Goal: Find specific page/section: Find specific page/section

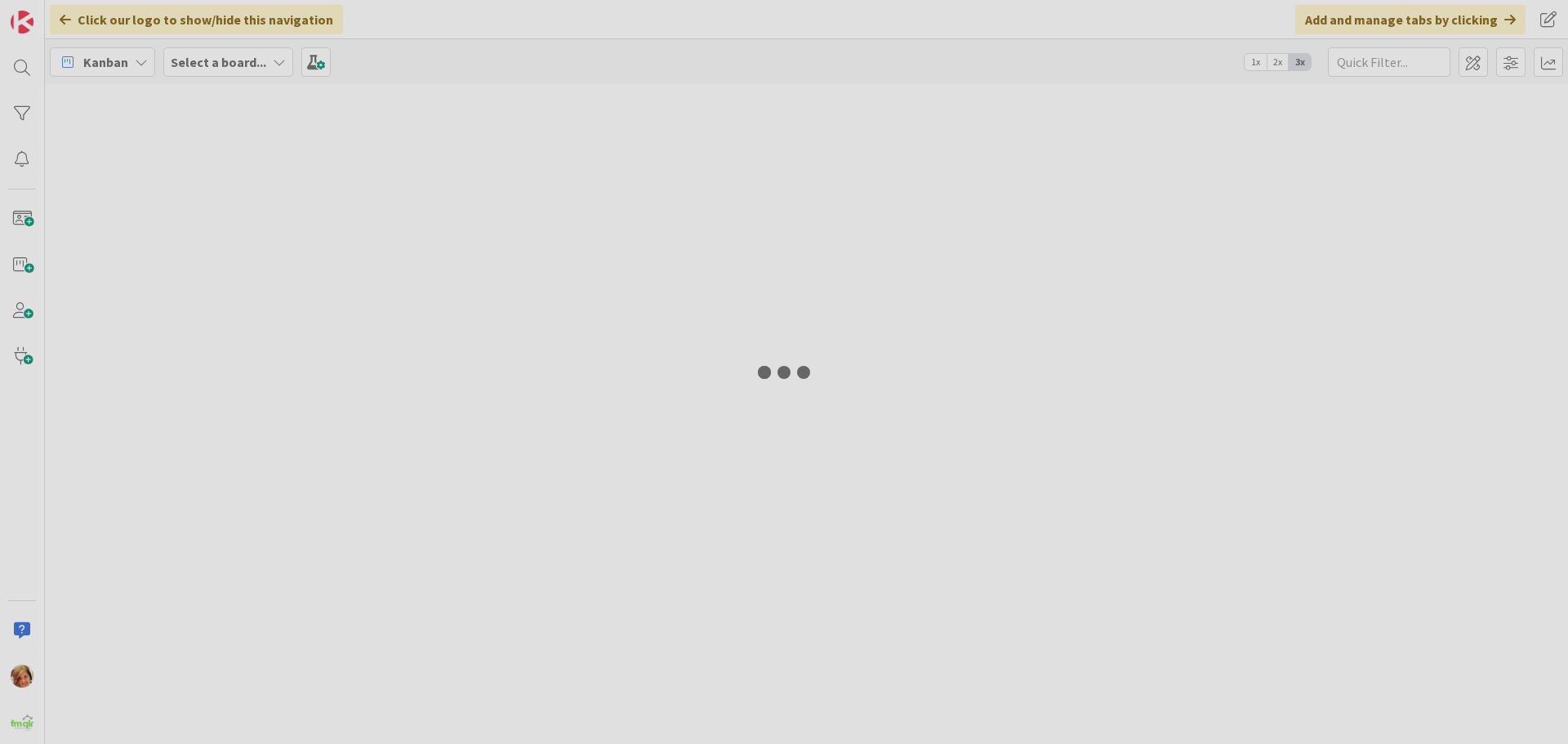
type input "ARUNDEL"
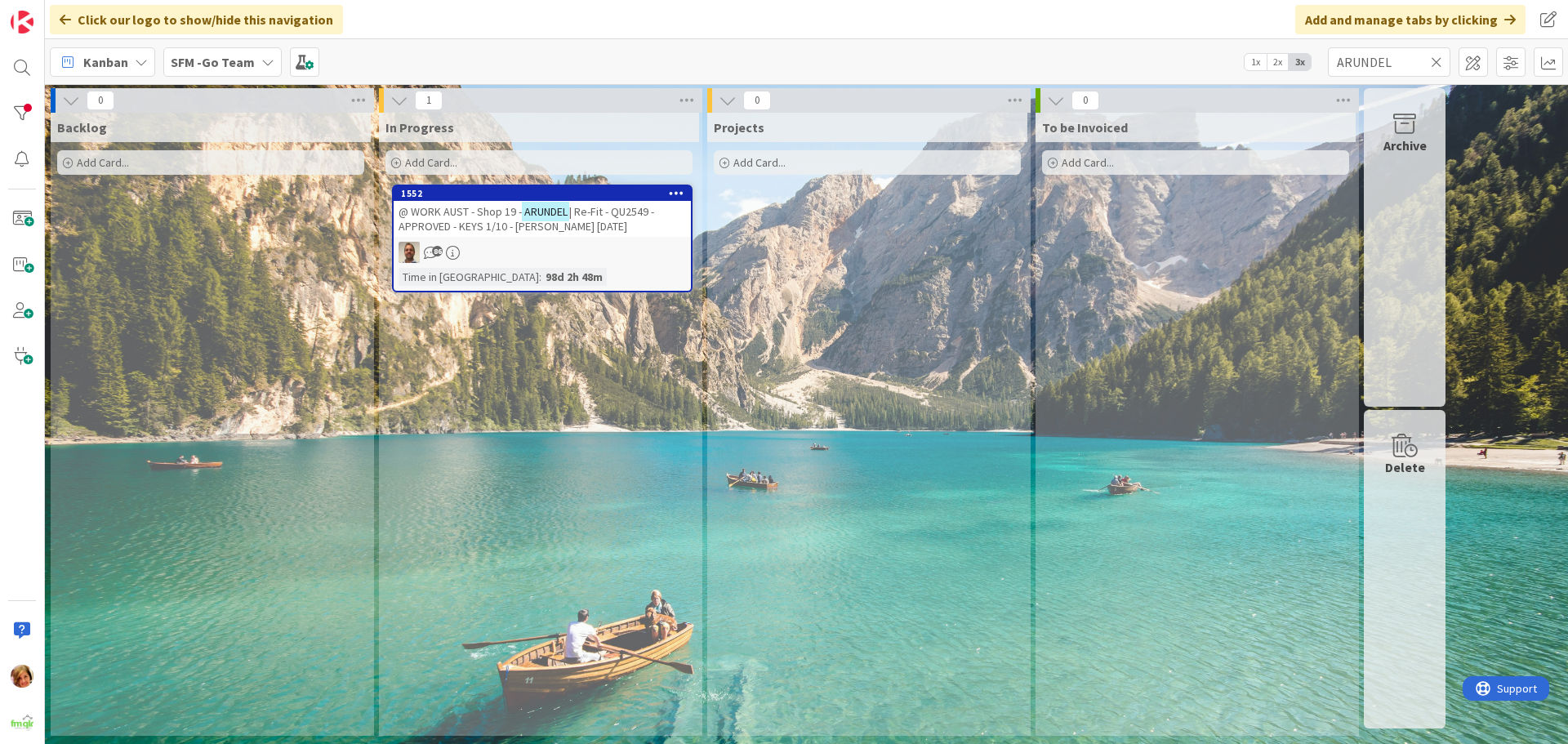
click at [1437, 63] on icon at bounding box center [1436, 62] width 12 height 14
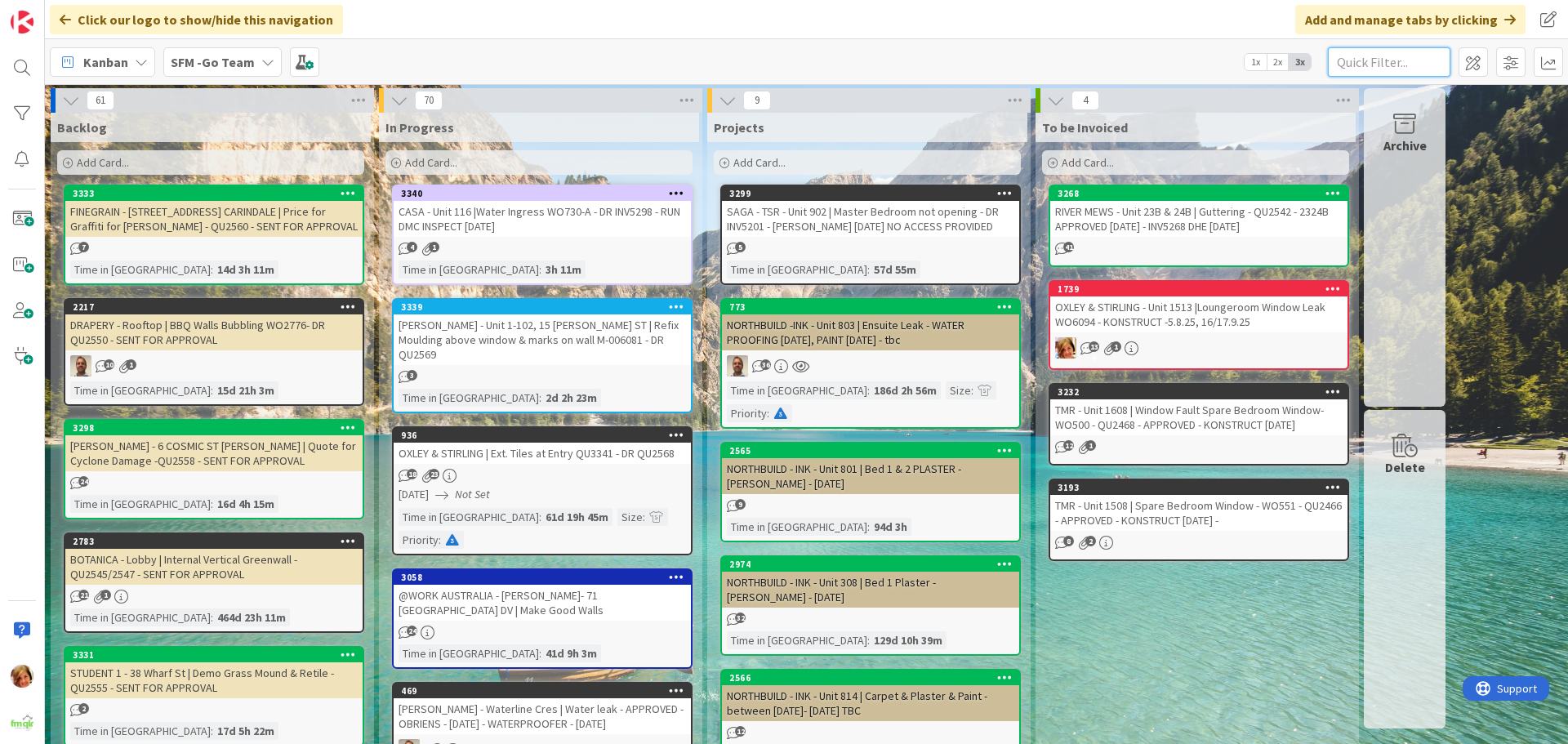
click at [1348, 60] on input "text" at bounding box center [1389, 62] width 123 height 30
type input "southport"
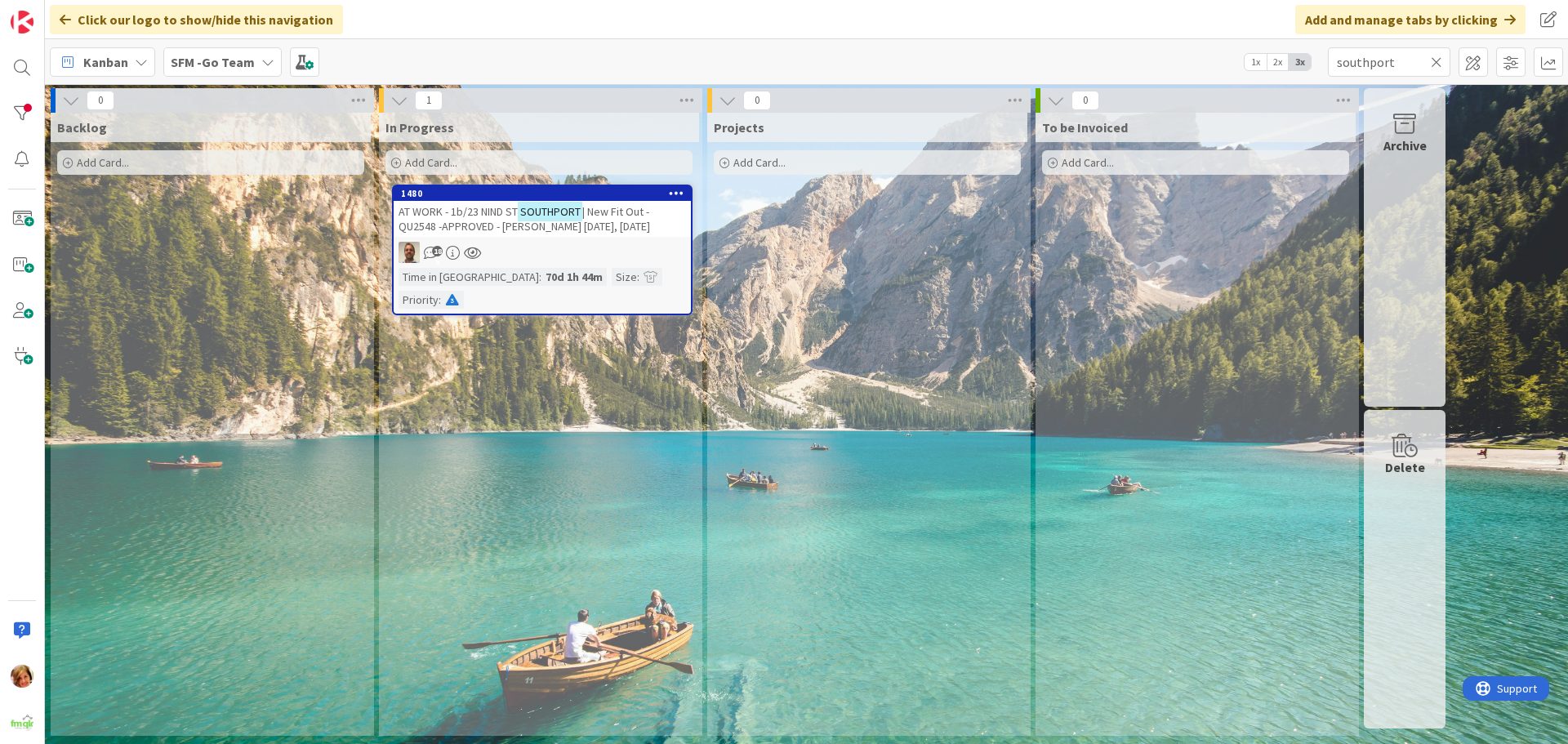
click at [470, 212] on span "AT WORK - 1b/23 NIND ST" at bounding box center [458, 212] width 119 height 14
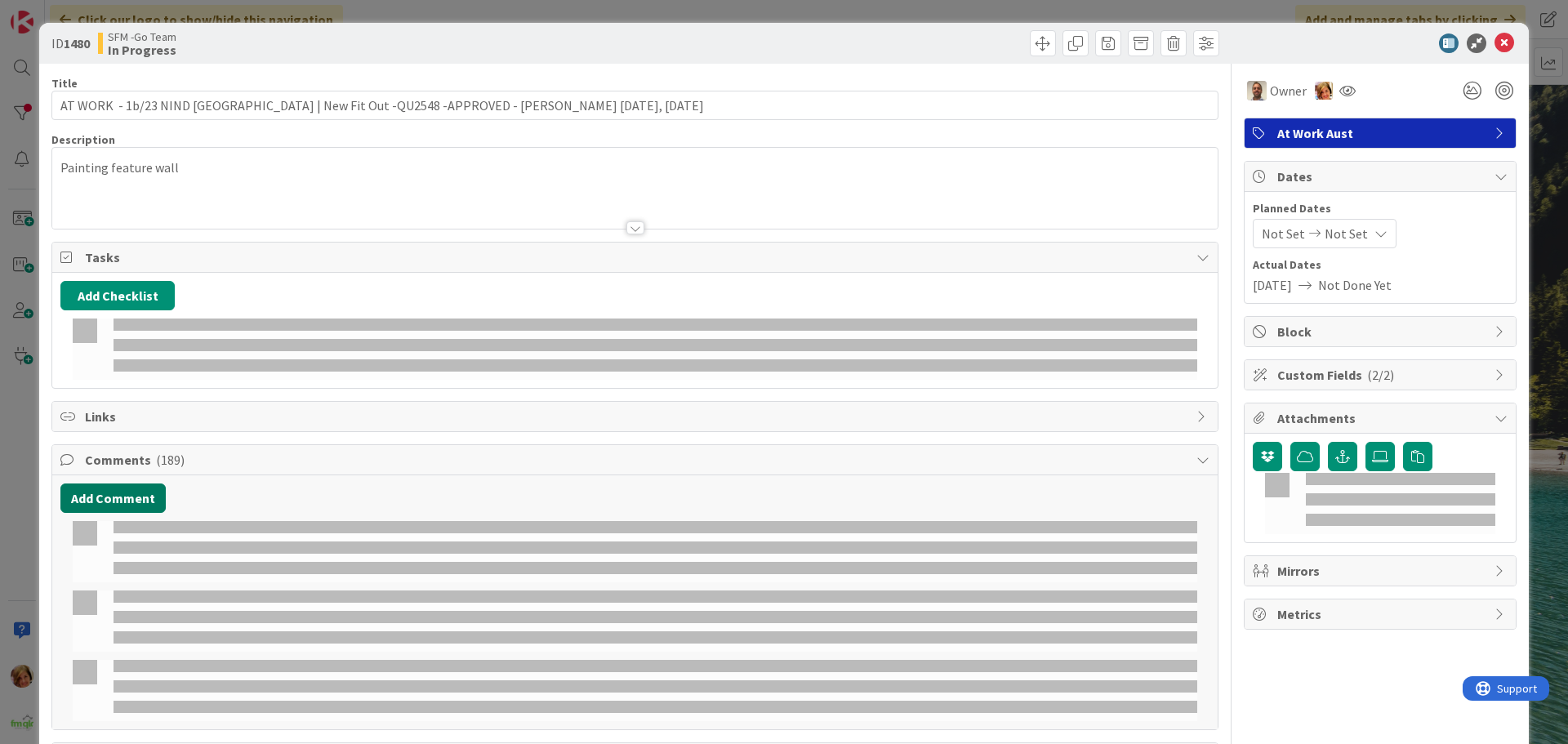
click at [113, 484] on button "Add Comment" at bounding box center [113, 498] width 106 height 30
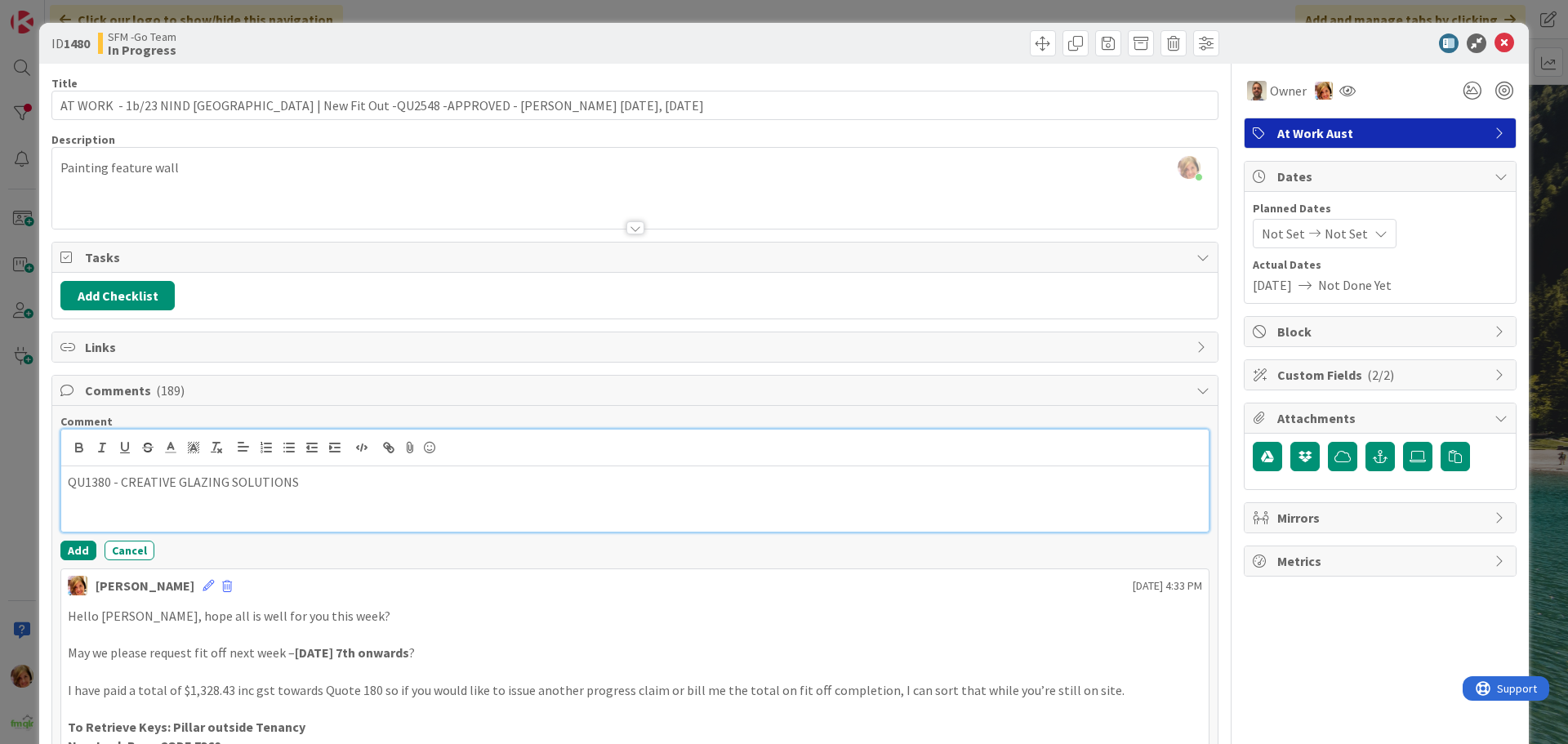
click at [317, 479] on p "QU1380 - CREATIVE GLAZING SOLUTIONS" at bounding box center [635, 482] width 1134 height 19
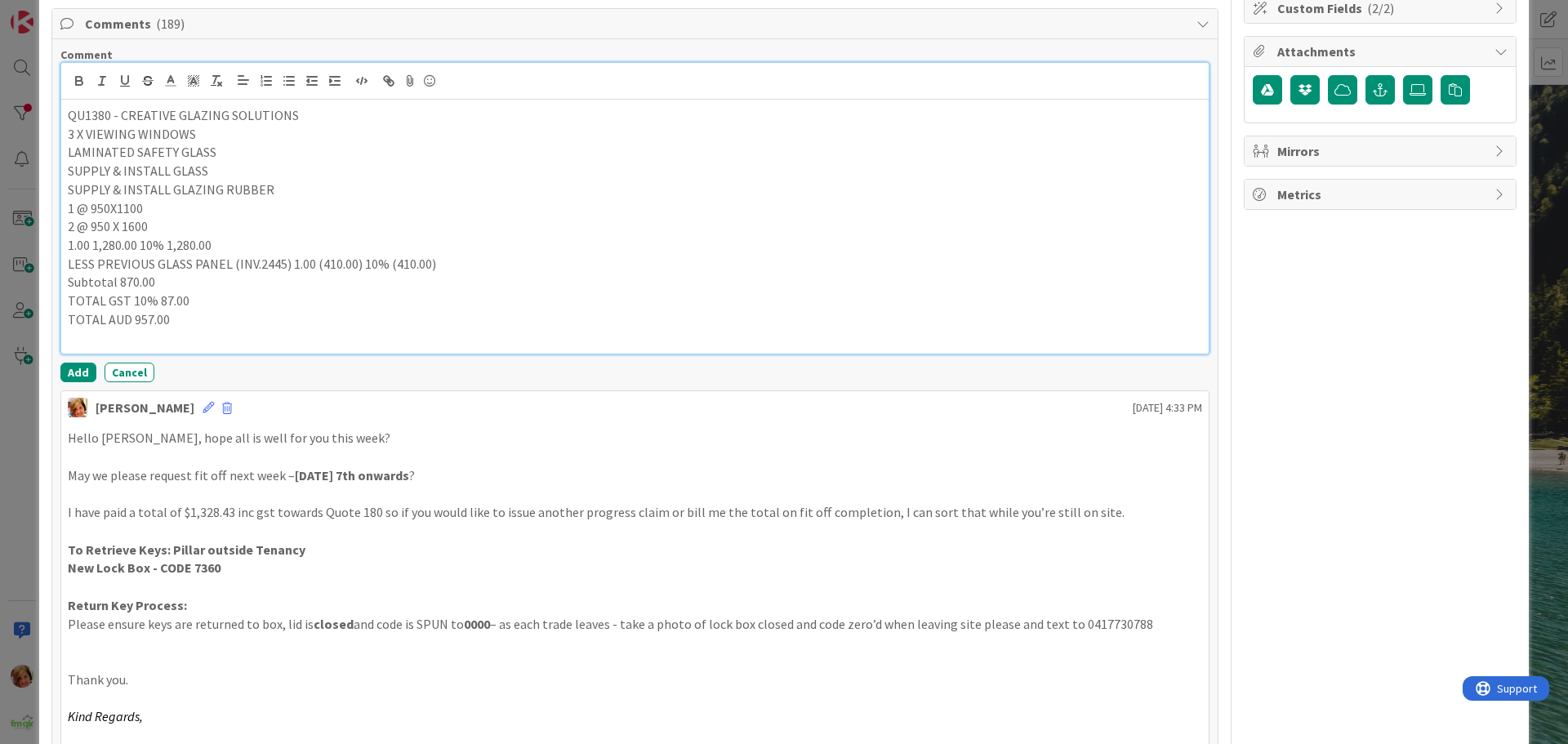
scroll to position [409, 0]
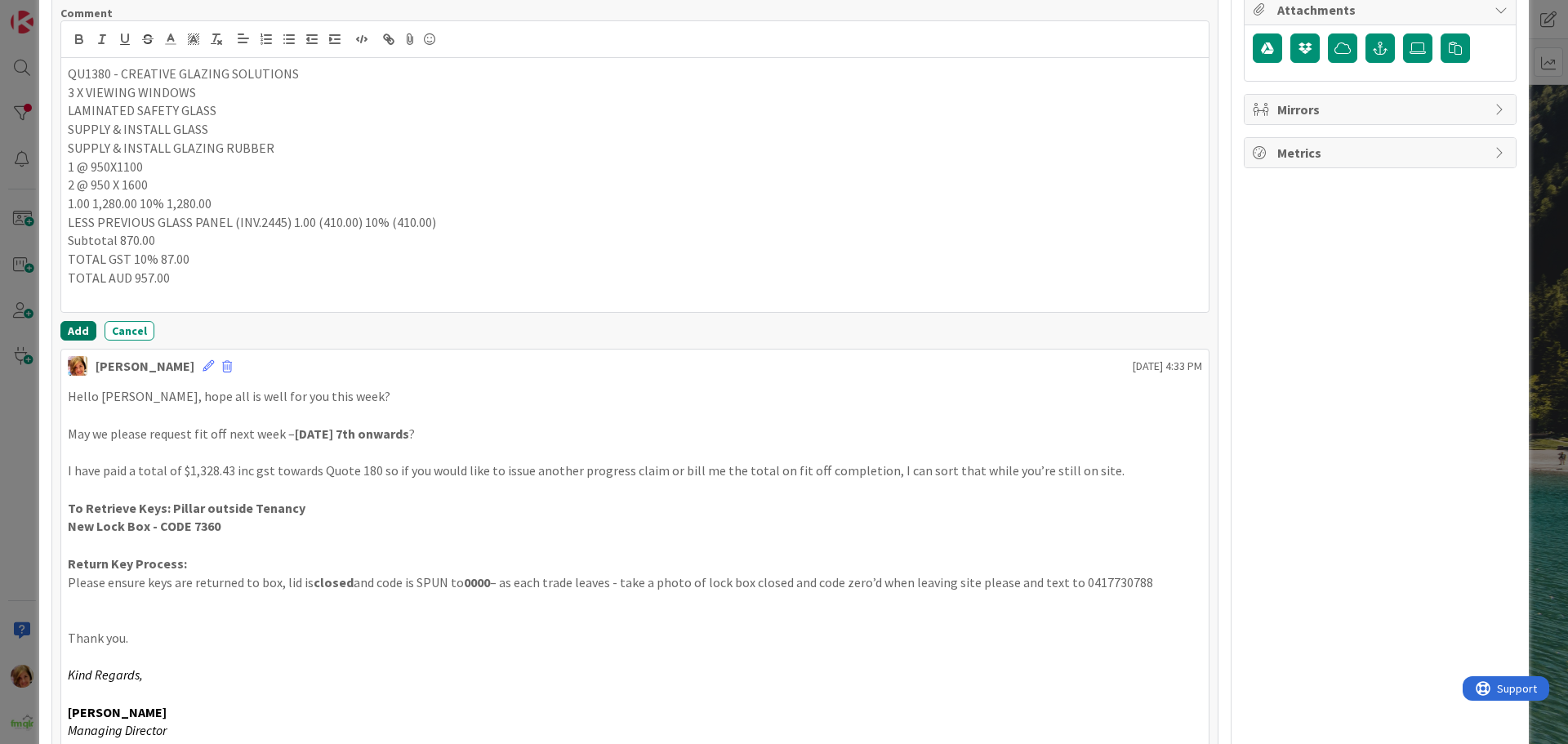
click at [83, 328] on button "Add" at bounding box center [78, 331] width 36 height 20
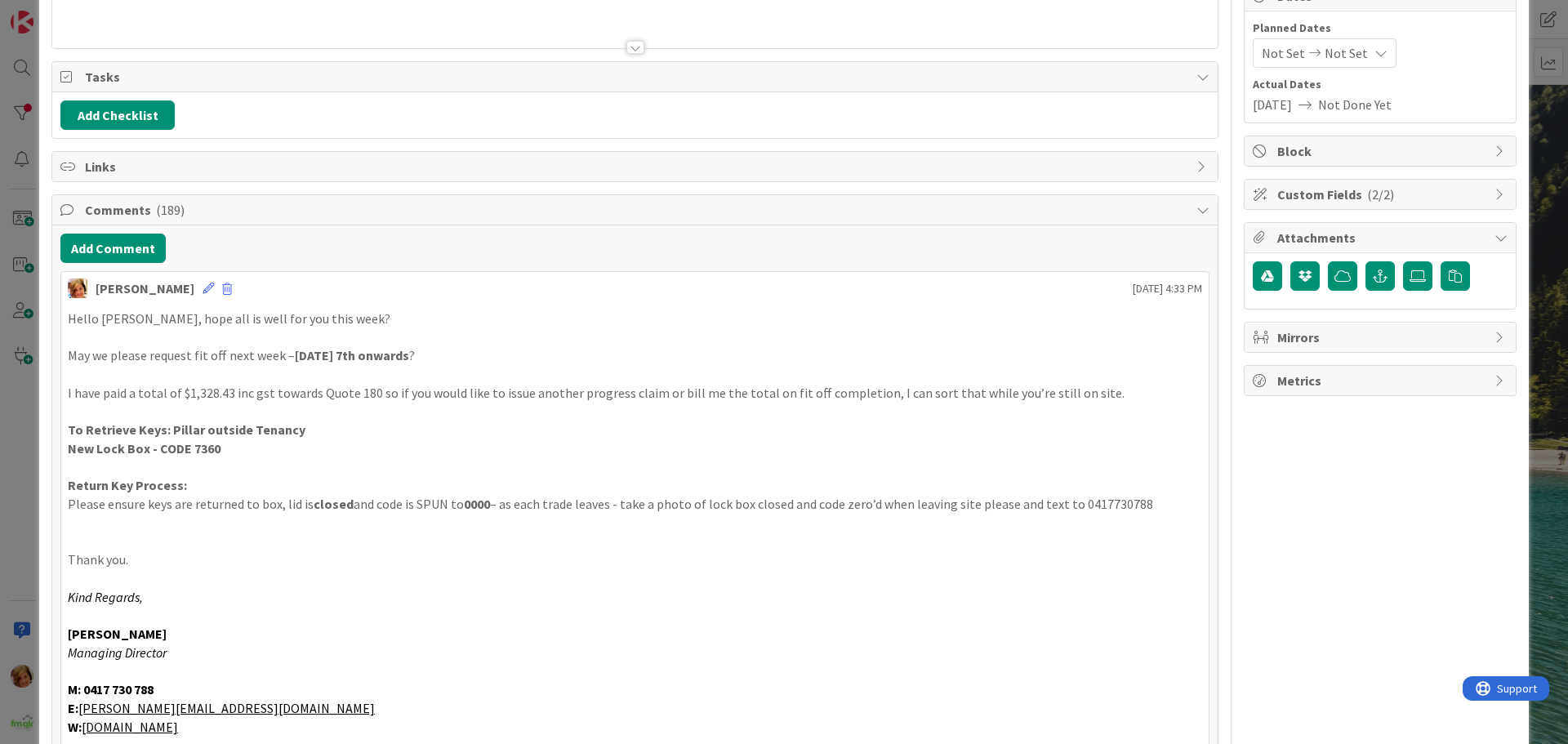
scroll to position [0, 0]
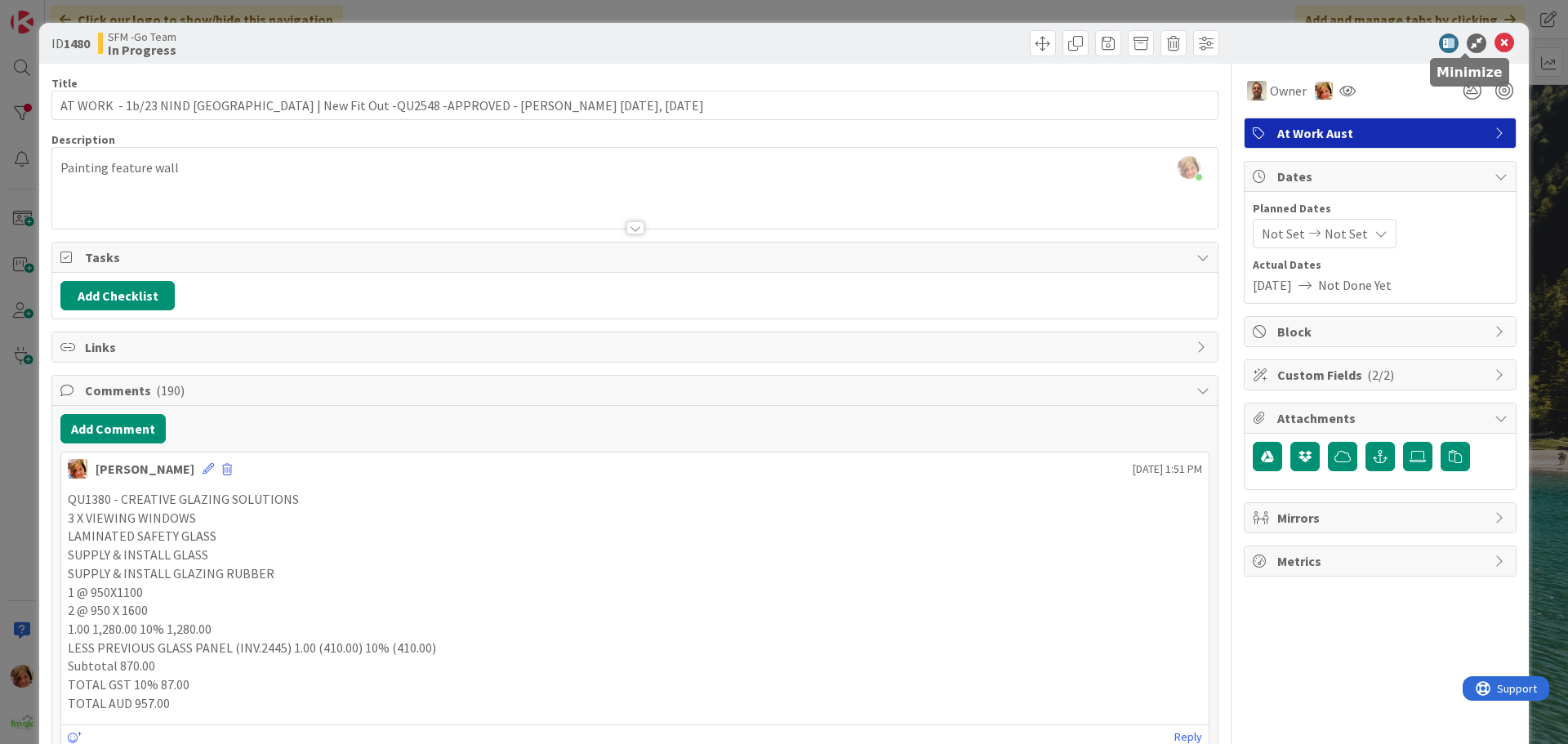
click at [1495, 38] on icon at bounding box center [1504, 43] width 20 height 20
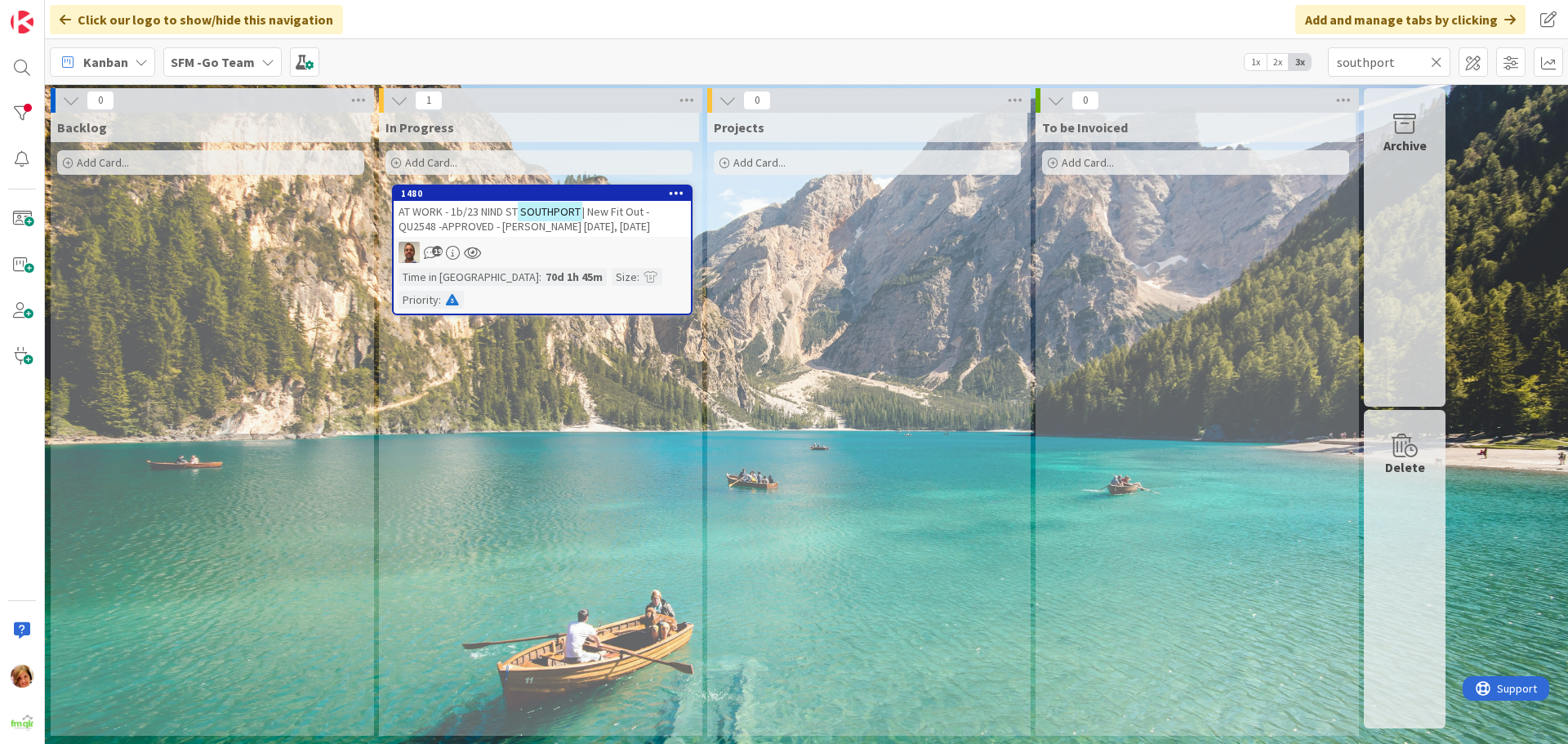
click at [1437, 60] on icon at bounding box center [1436, 62] width 12 height 14
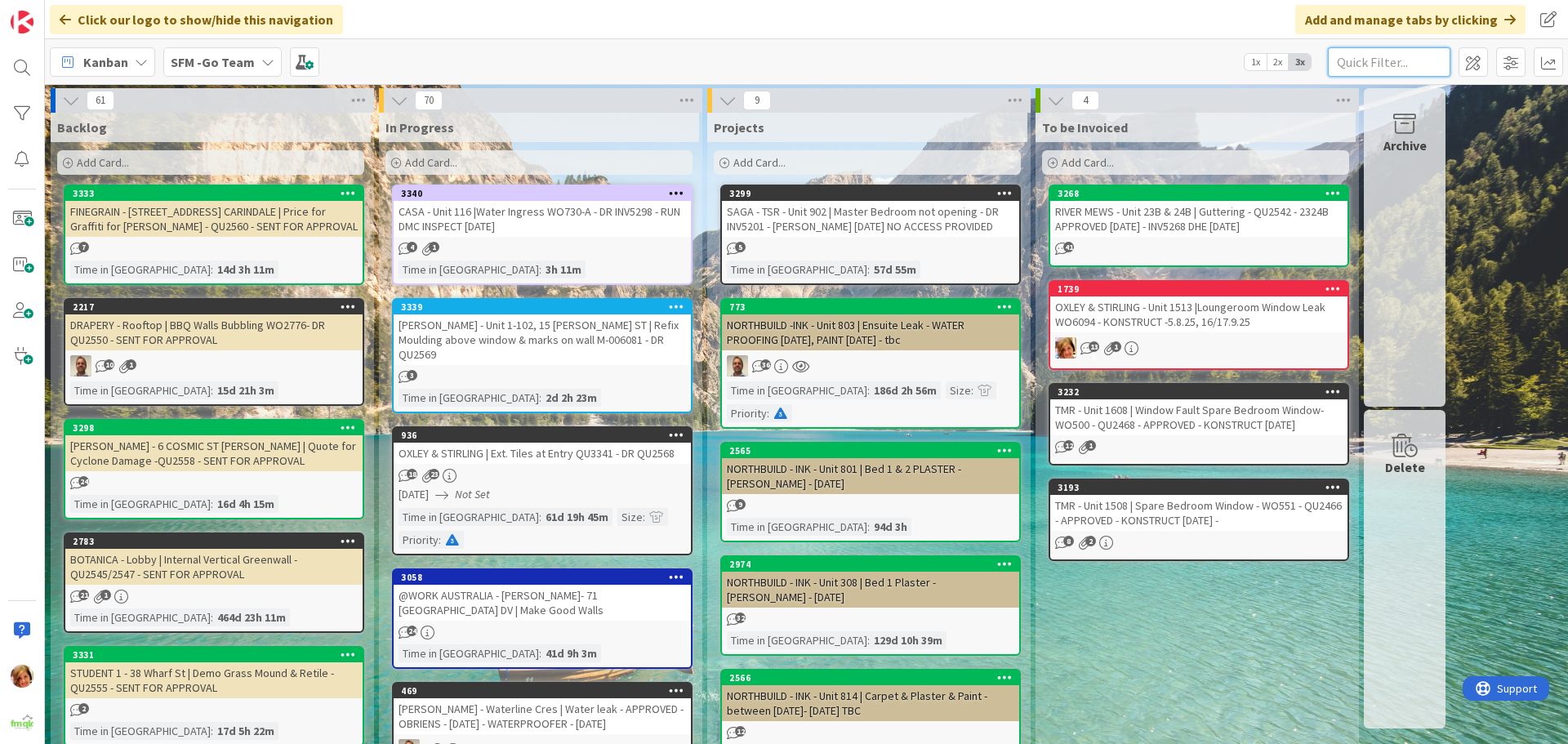
click at [1438, 57] on input "text" at bounding box center [1389, 62] width 123 height 30
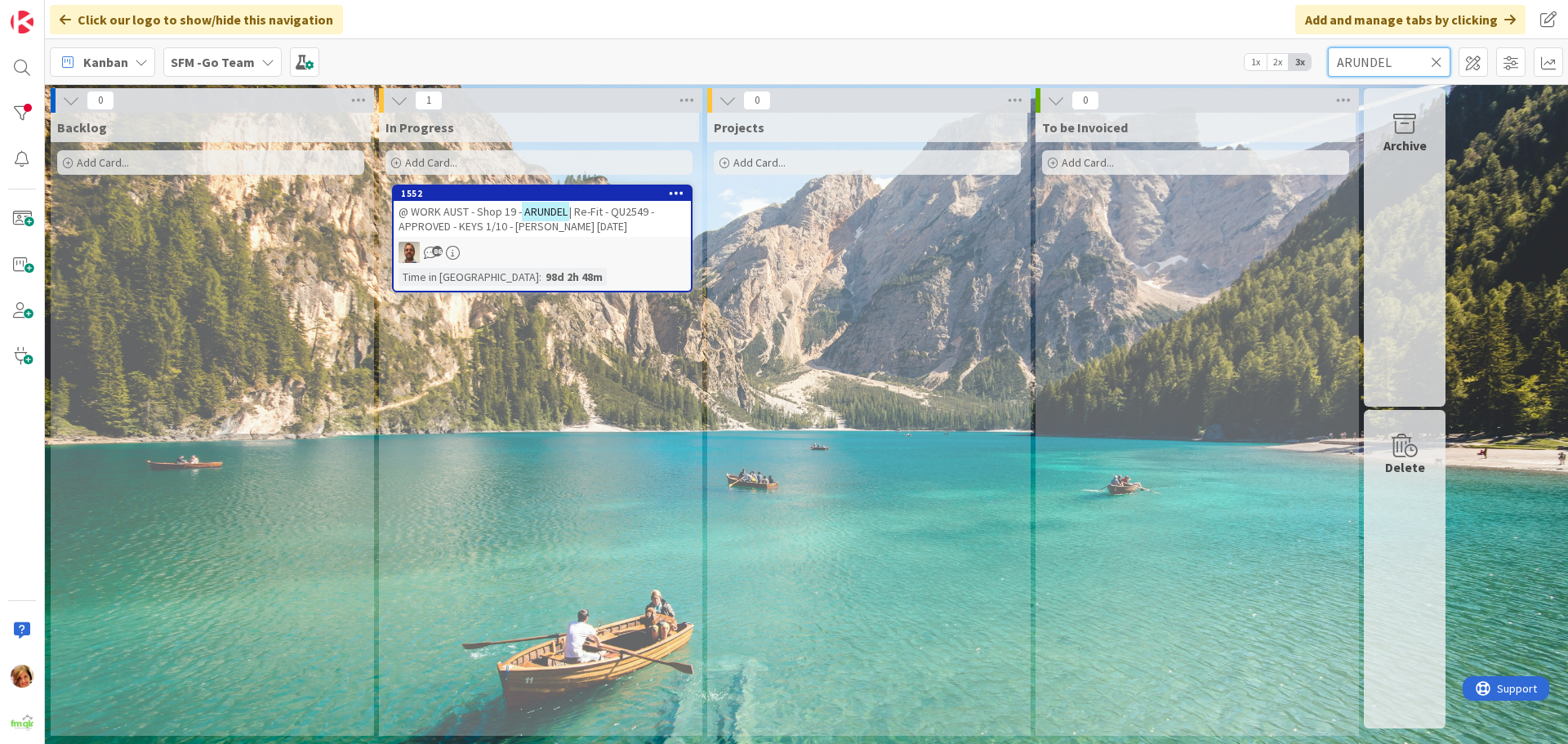
type input "ARUNDEL"
click at [476, 212] on span "@ WORK AUST - Shop 19 -" at bounding box center [461, 212] width 124 height 14
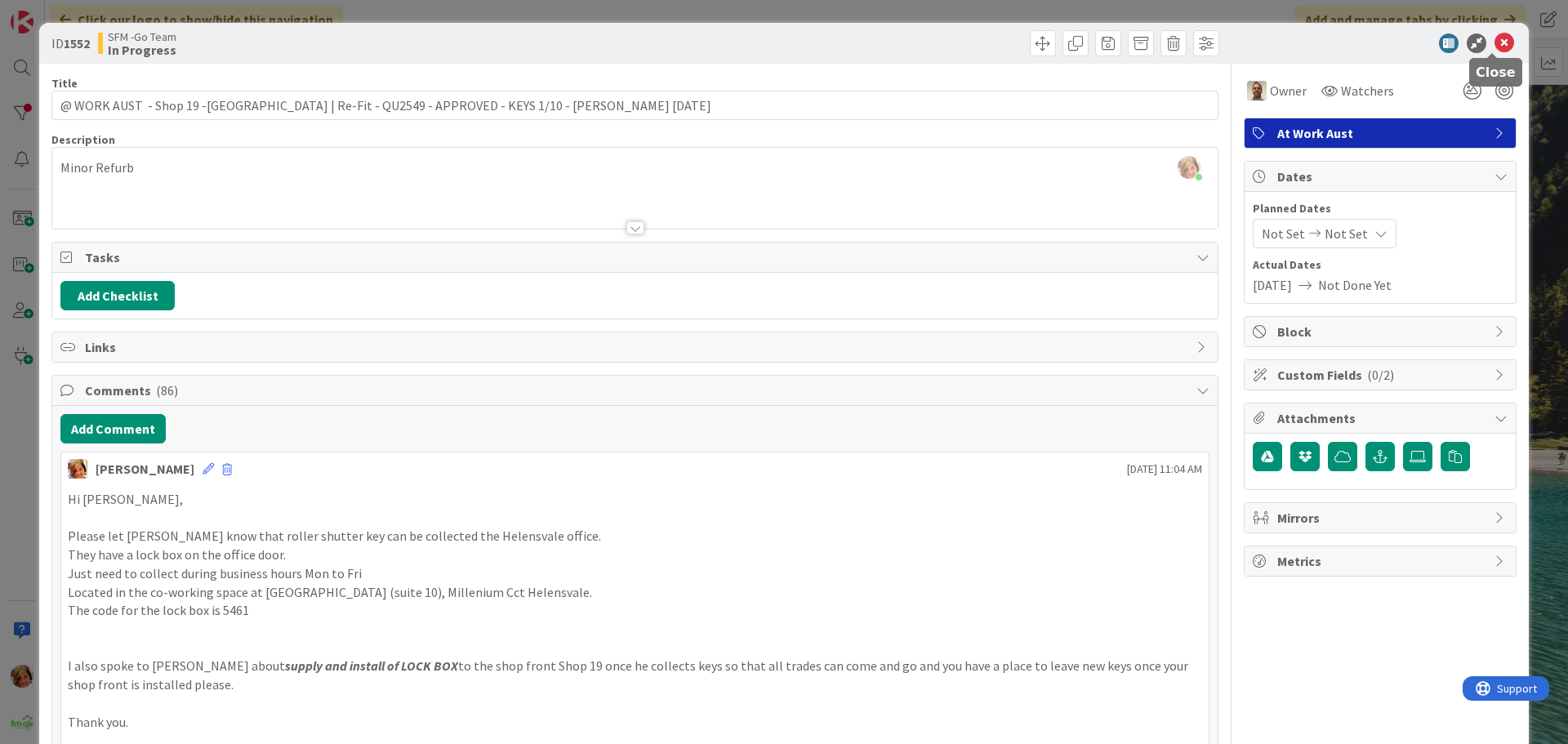
click at [1495, 41] on icon at bounding box center [1504, 43] width 20 height 20
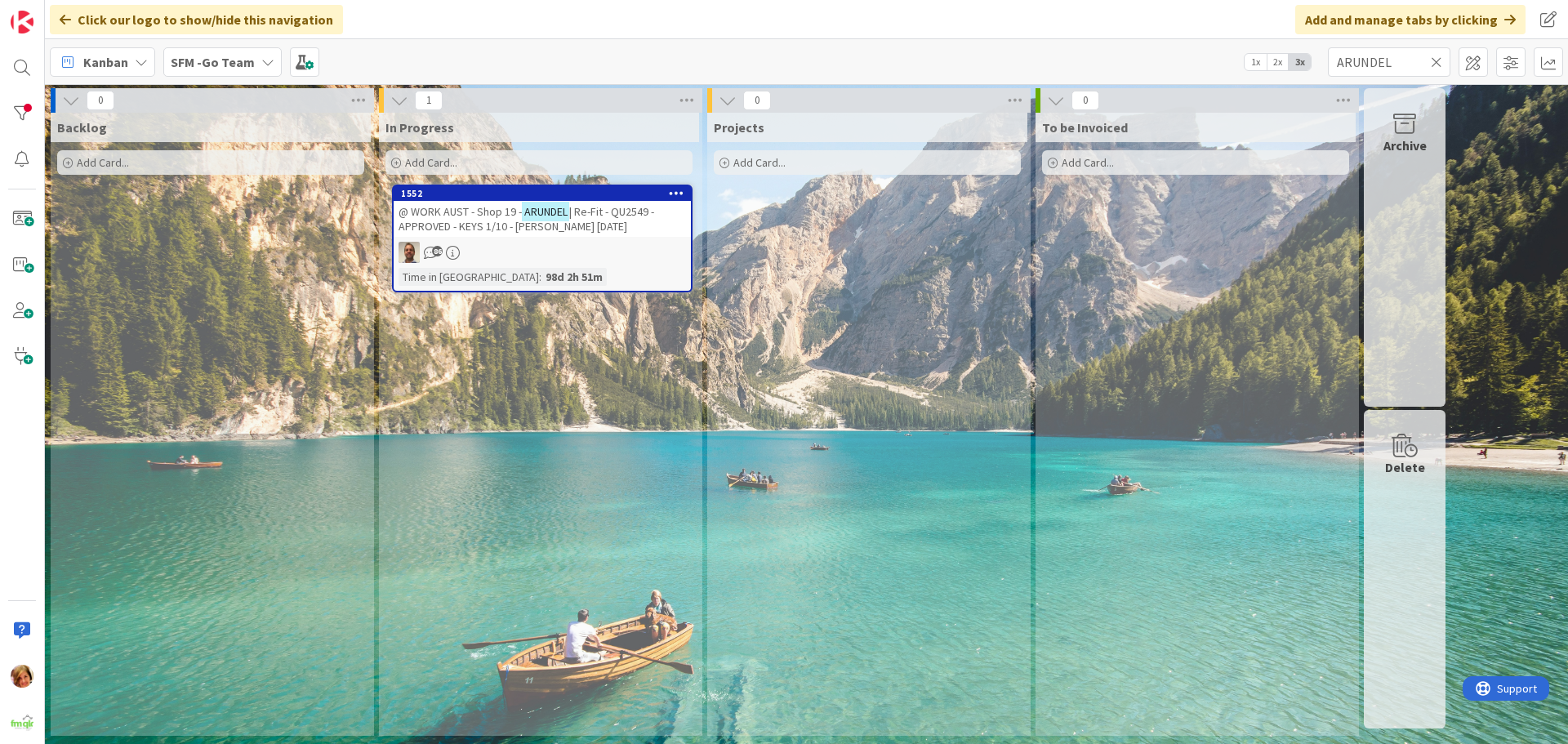
click at [1438, 65] on icon at bounding box center [1436, 62] width 12 height 14
